Goal: Browse casually

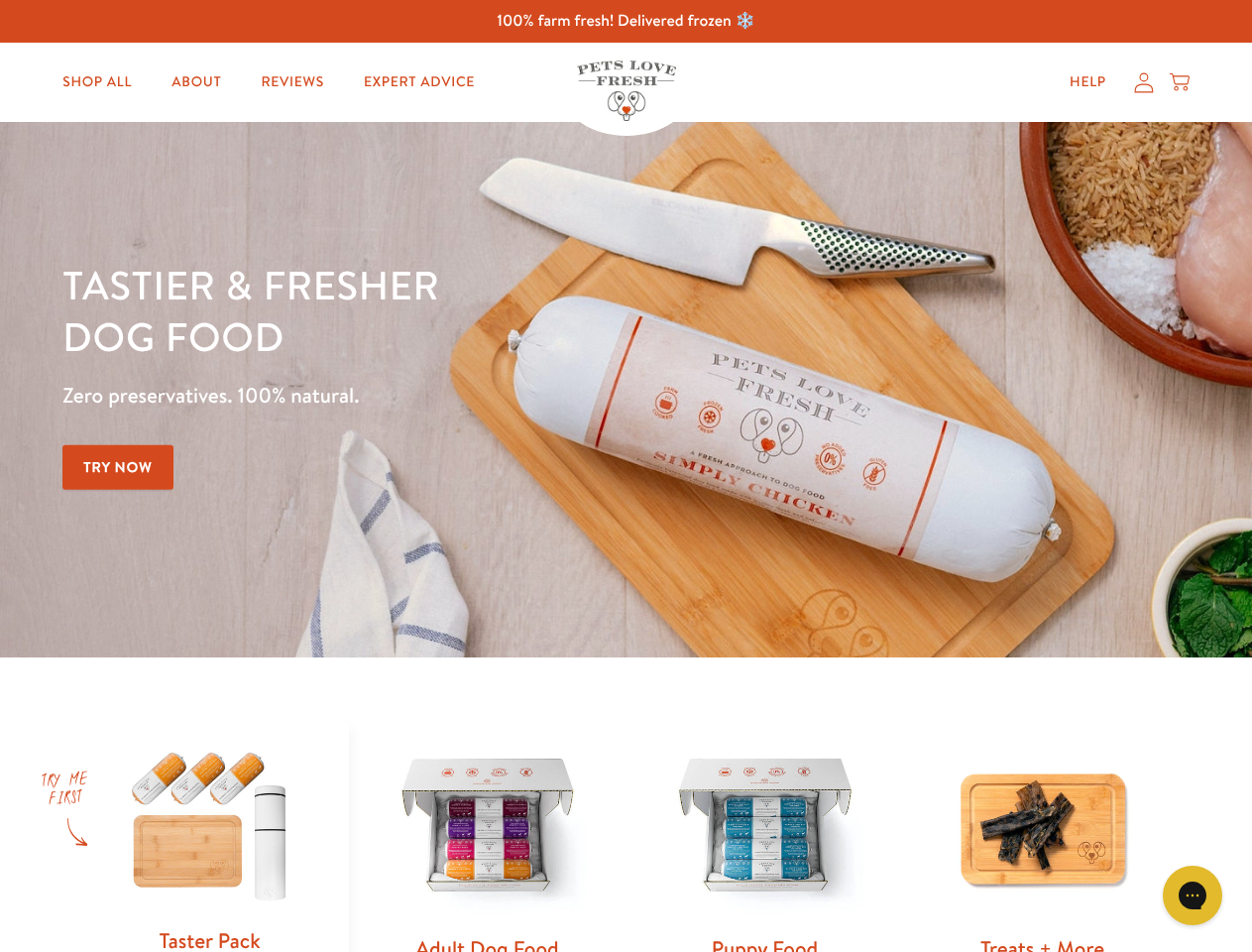
click at [625, 476] on div "Tastier & fresher dog food Zero preservatives. 100% natural. Try Now" at bounding box center [439, 390] width 752 height 262
click at [1192, 895] on icon "Gorgias live chat" at bounding box center [1191, 894] width 19 height 19
